Goal: Navigation & Orientation: Find specific page/section

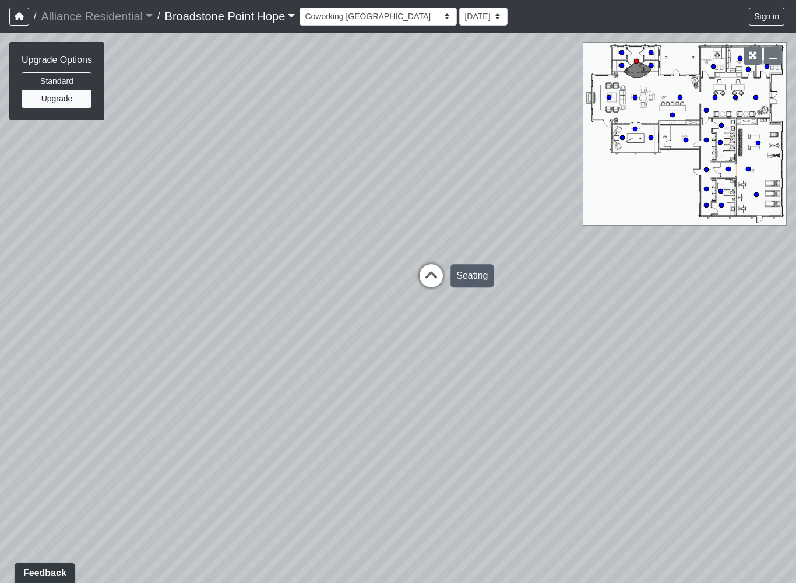
click at [429, 260] on div "Loading... Seating" at bounding box center [431, 275] width 35 height 35
select select "2VLwSfvpCUU1e7sriJ8eAr"
click at [406, 289] on div "Loading... Leasing Desks 1 Loading... Breakroom 1 Loading... Leasing Office 1 L…" at bounding box center [398, 308] width 796 height 550
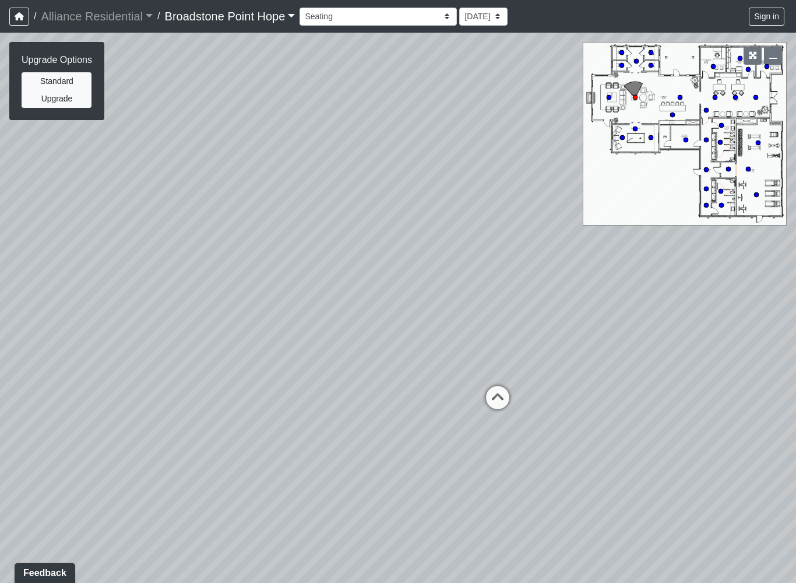
click at [59, 84] on button "Standard" at bounding box center [57, 81] width 70 height 18
